Goal: Information Seeking & Learning: Check status

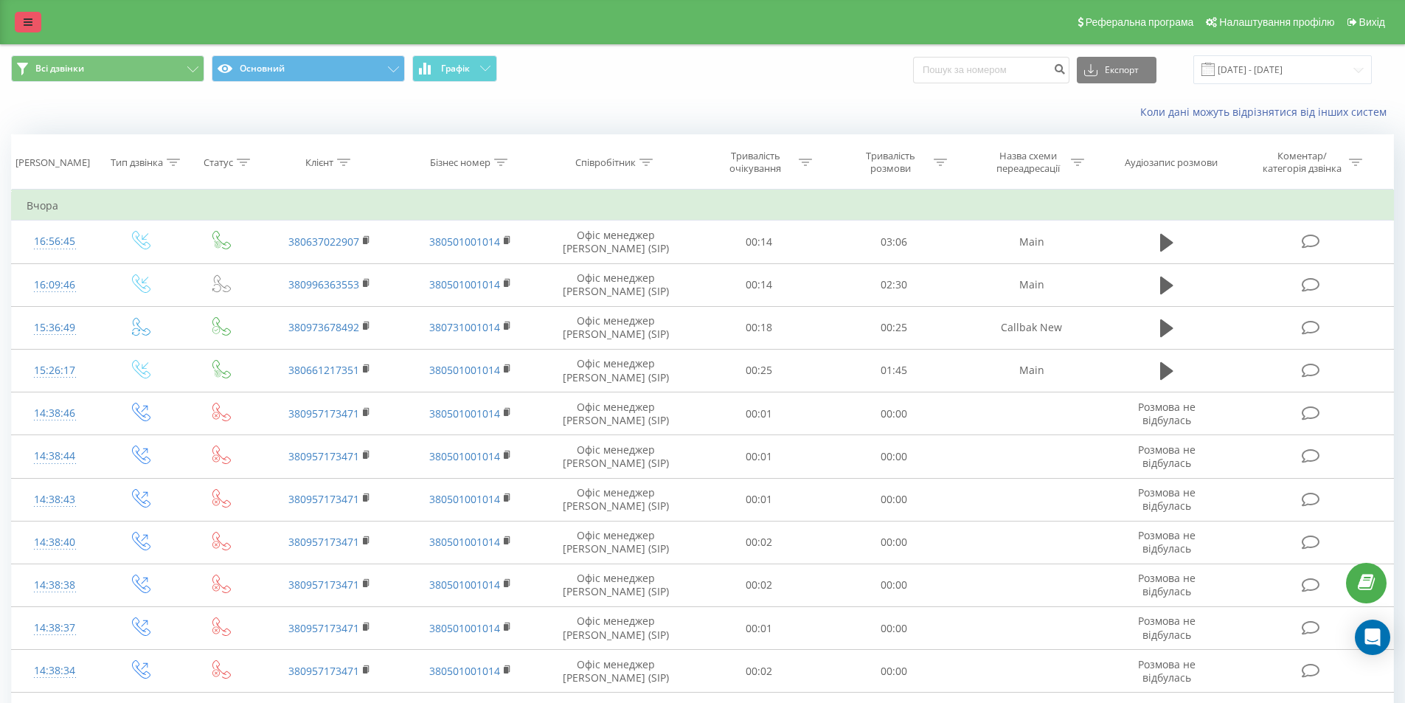
click at [32, 28] on link at bounding box center [28, 22] width 27 height 21
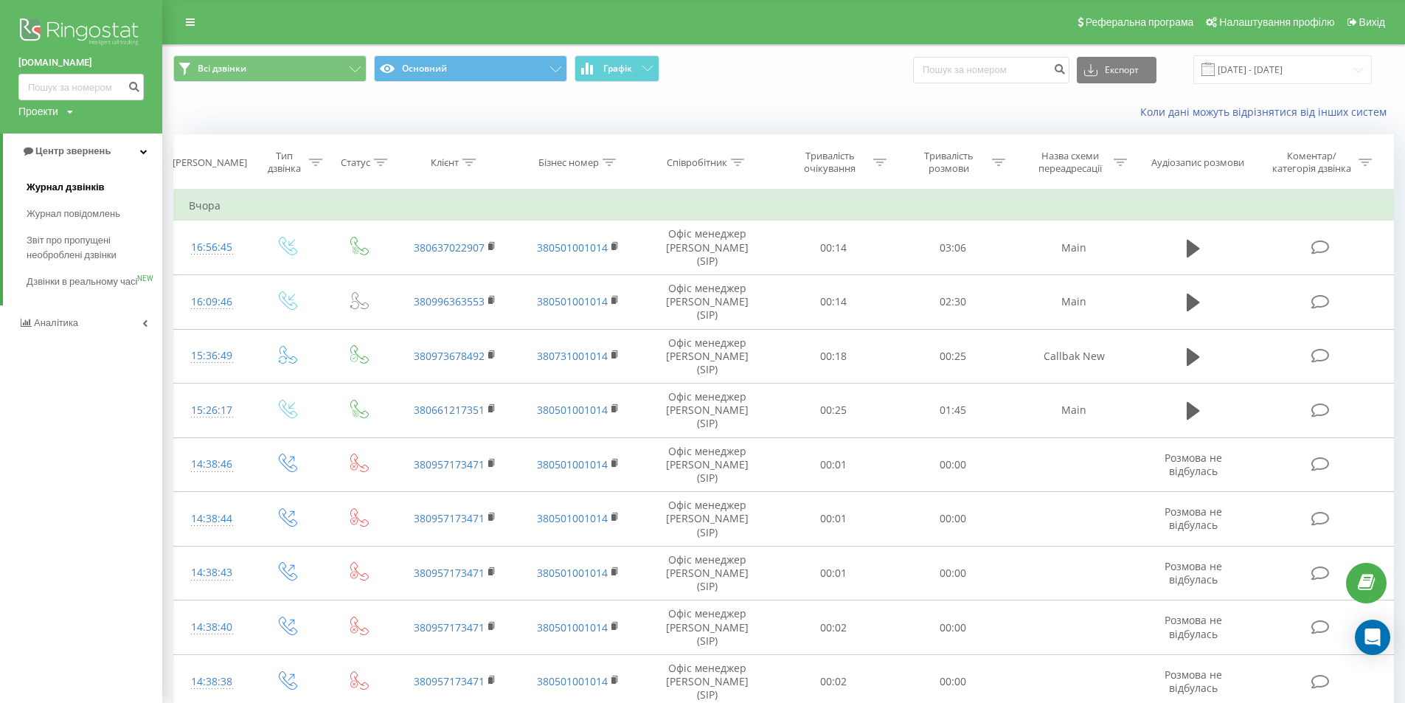
click at [38, 175] on link "Журнал дзвінків" at bounding box center [95, 187] width 136 height 27
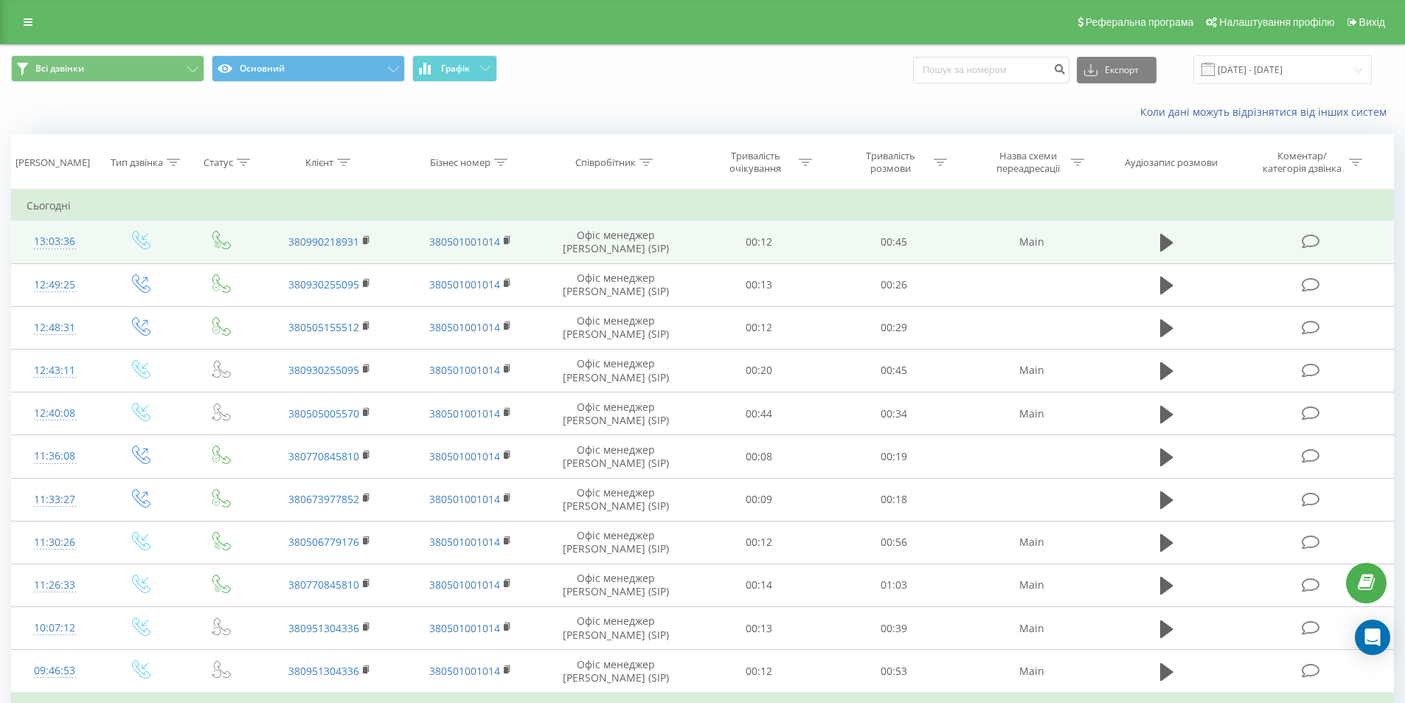
click at [362, 241] on td "380990218931" at bounding box center [330, 242] width 140 height 43
click at [366, 243] on rect at bounding box center [365, 240] width 4 height 7
